Goal: Task Accomplishment & Management: Complete application form

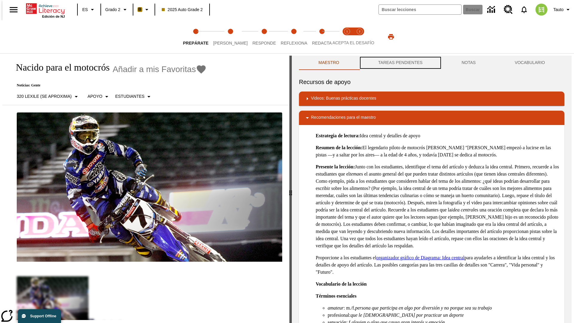
click at [399, 63] on button "TAREAS PENDIENTES" at bounding box center [400, 63] width 83 height 14
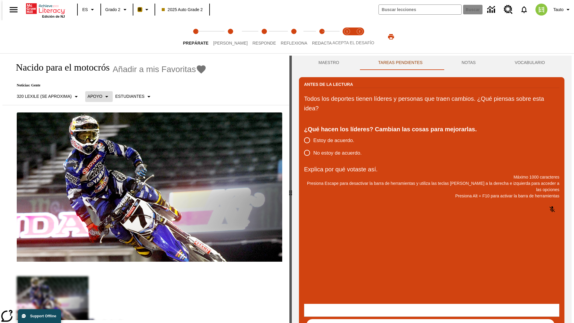
click at [96, 96] on p "Apoyo" at bounding box center [95, 96] width 15 height 6
click at [105, 131] on p "Apoyo" at bounding box center [104, 131] width 35 height 6
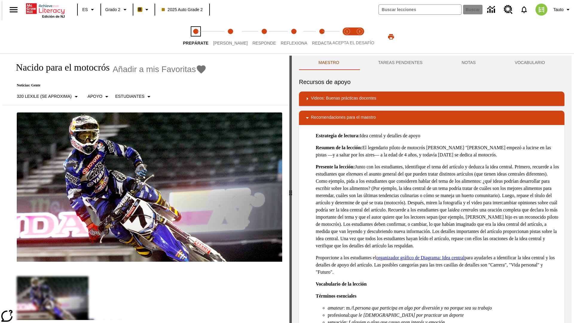
click at [195, 37] on span "Prepárate" at bounding box center [195, 40] width 25 height 11
click at [399, 63] on button "TAREAS PENDIENTES" at bounding box center [400, 63] width 83 height 14
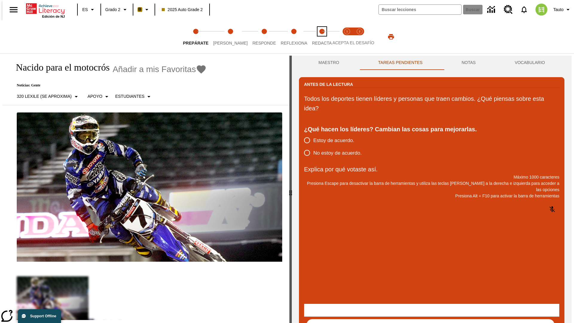
click at [315, 37] on span "Redacta" at bounding box center [322, 40] width 20 height 11
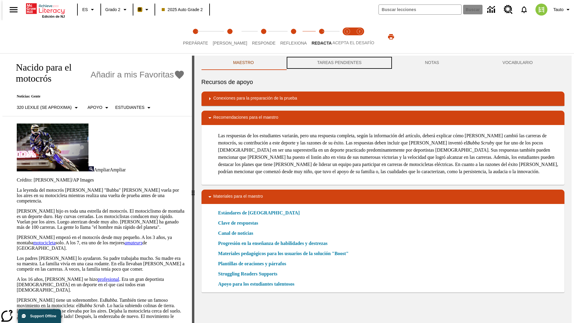
scroll to position [0, 0]
